Goal: Task Accomplishment & Management: Manage account settings

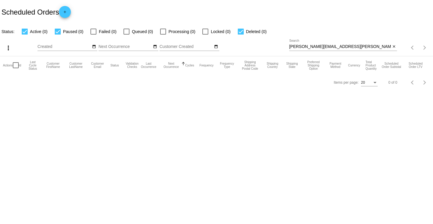
click at [311, 46] on input "[PERSON_NAME][EMAIL_ADDRESS][PERSON_NAME][DOMAIN_NAME]" at bounding box center [340, 46] width 102 height 5
paste input "brook.[PERSON_NAME]"
type input "[EMAIL_ADDRESS][PERSON_NAME][DOMAIN_NAME]"
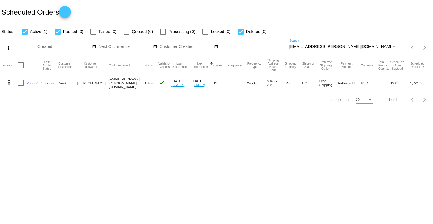
click at [35, 83] on link "795058" at bounding box center [33, 83] width 12 height 4
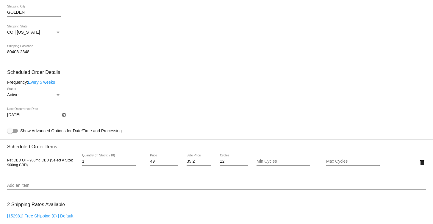
scroll to position [278, 0]
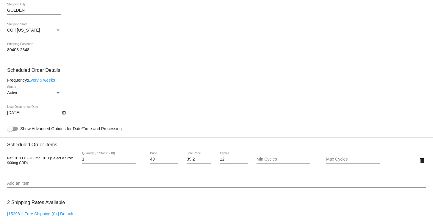
click at [33, 95] on div "Active" at bounding box center [31, 93] width 48 height 5
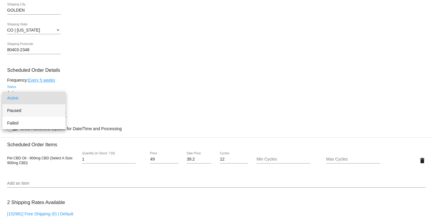
click at [36, 114] on span "Paused" at bounding box center [34, 110] width 54 height 13
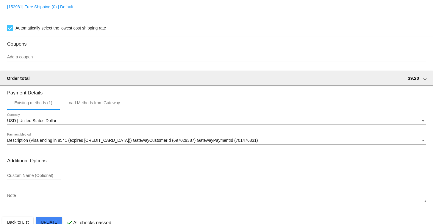
scroll to position [506, 0]
